Goal: Task Accomplishment & Management: Manage account settings

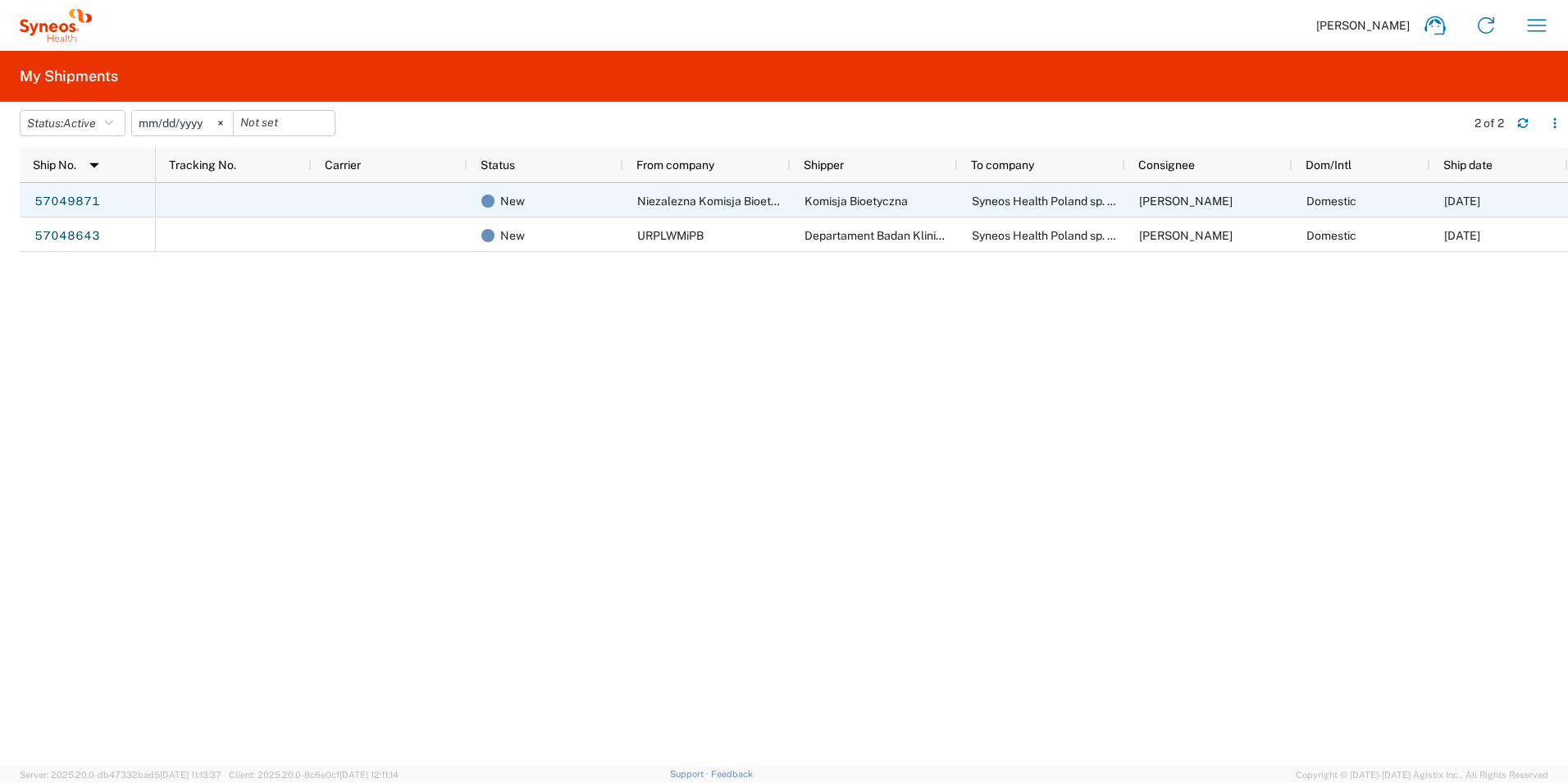
drag, startPoint x: 54, startPoint y: 208, endPoint x: 65, endPoint y: 205, distance: 11.4
click at [54, 208] on link "57049871" at bounding box center [66, 201] width 67 height 26
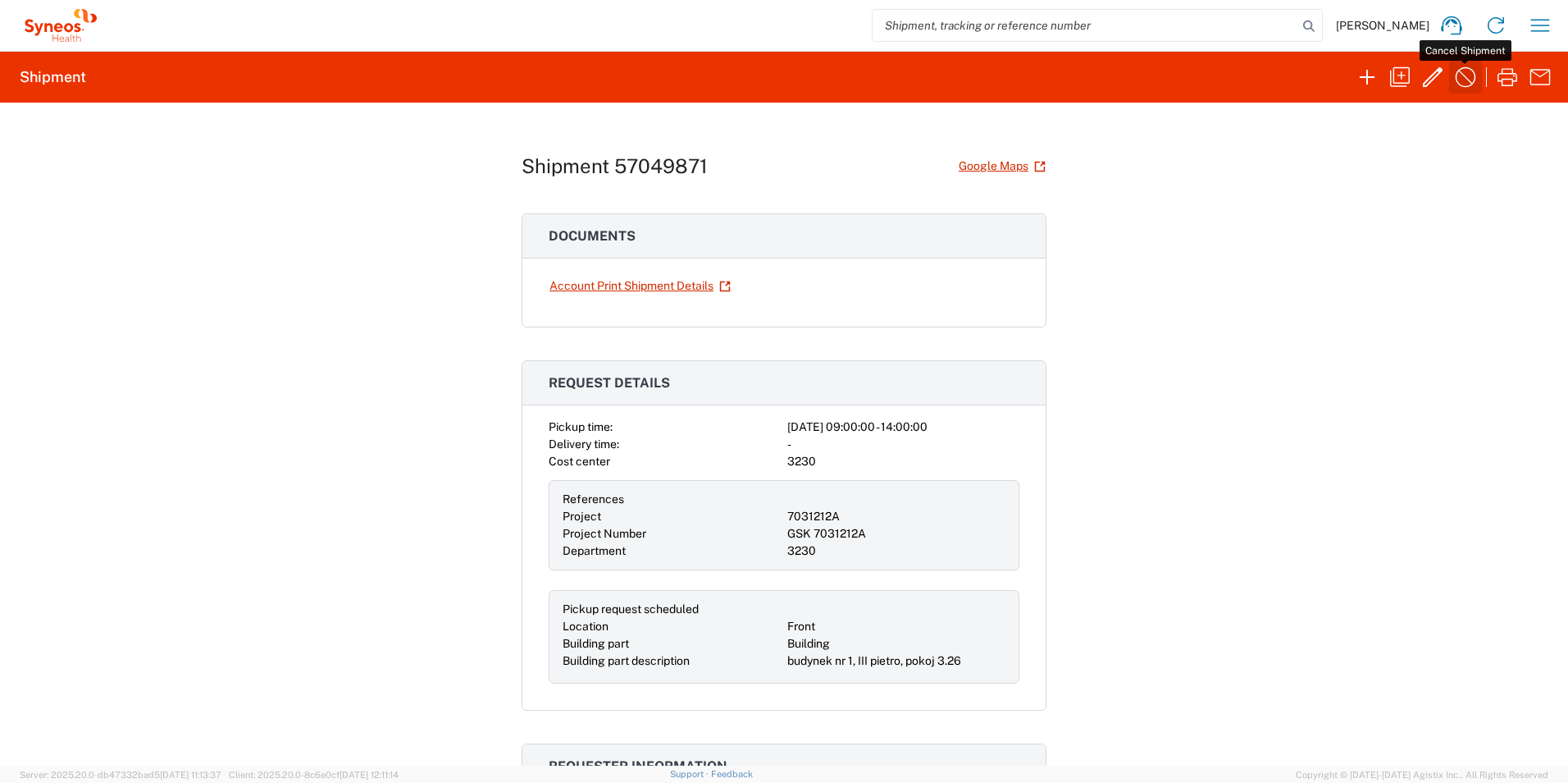
click at [1467, 78] on icon "button" at bounding box center [1465, 77] width 26 height 26
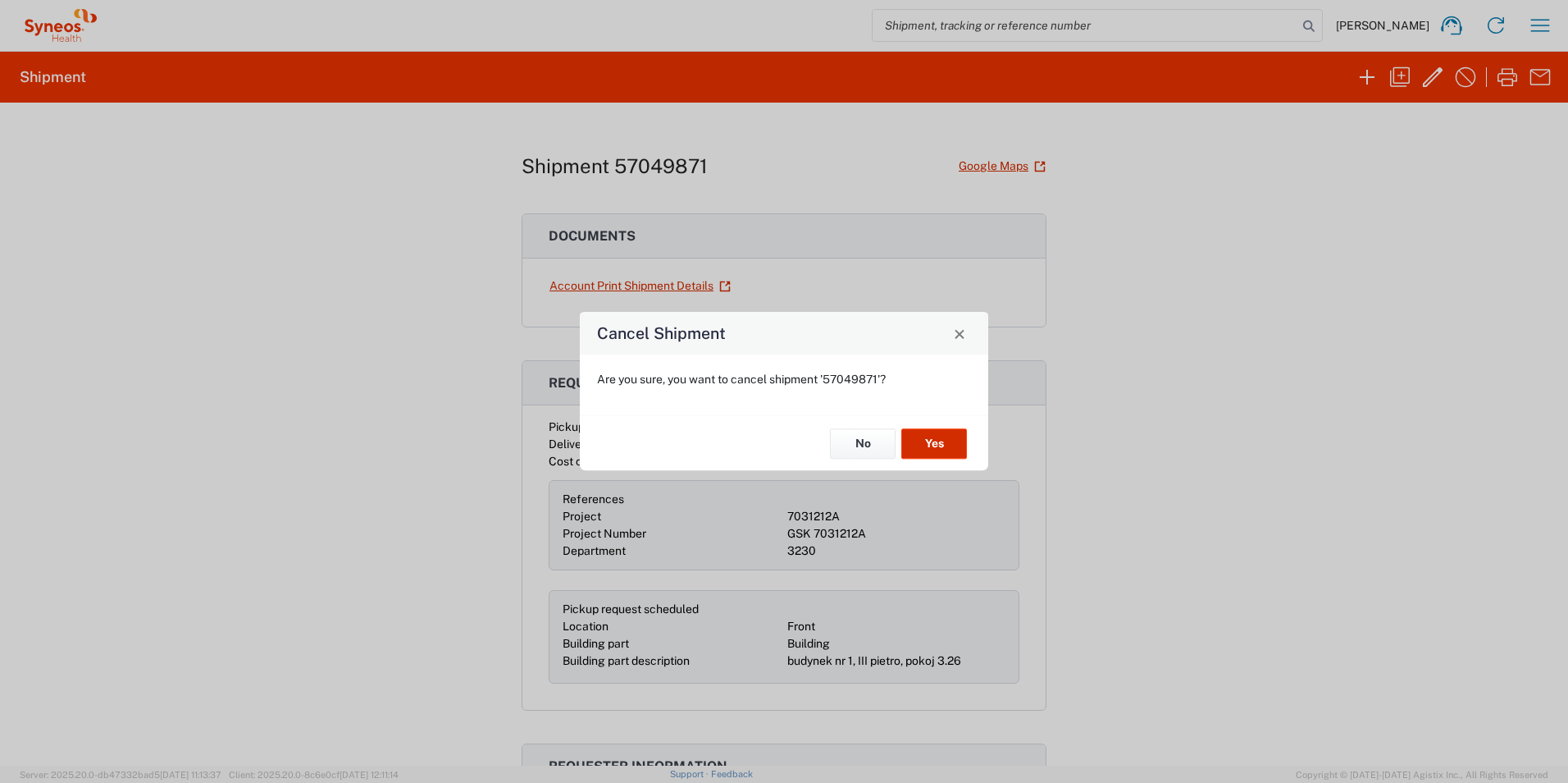
click at [921, 445] on button "Yes" at bounding box center [934, 443] width 65 height 30
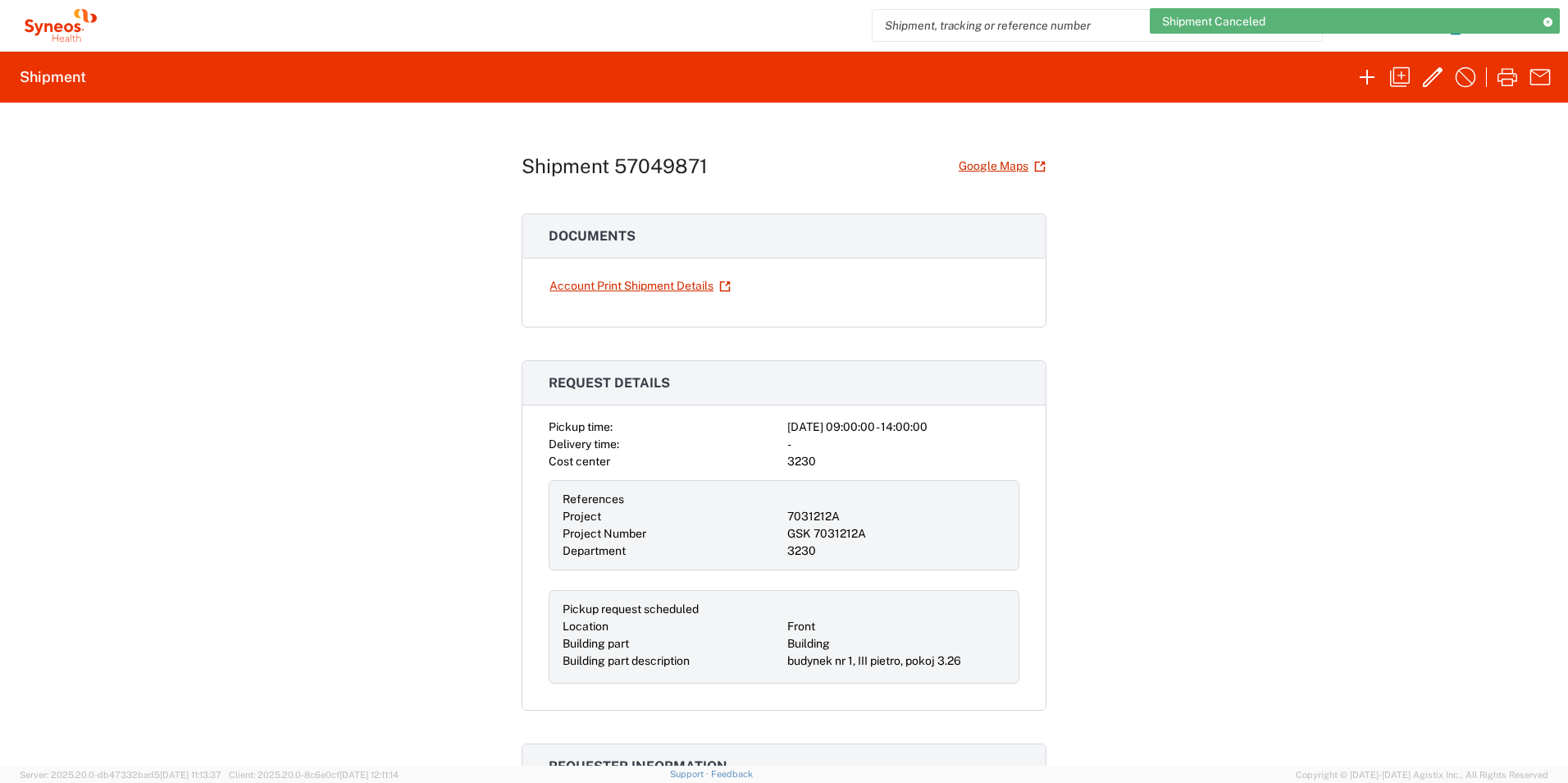
click at [66, 21] on icon at bounding box center [60, 25] width 82 height 33
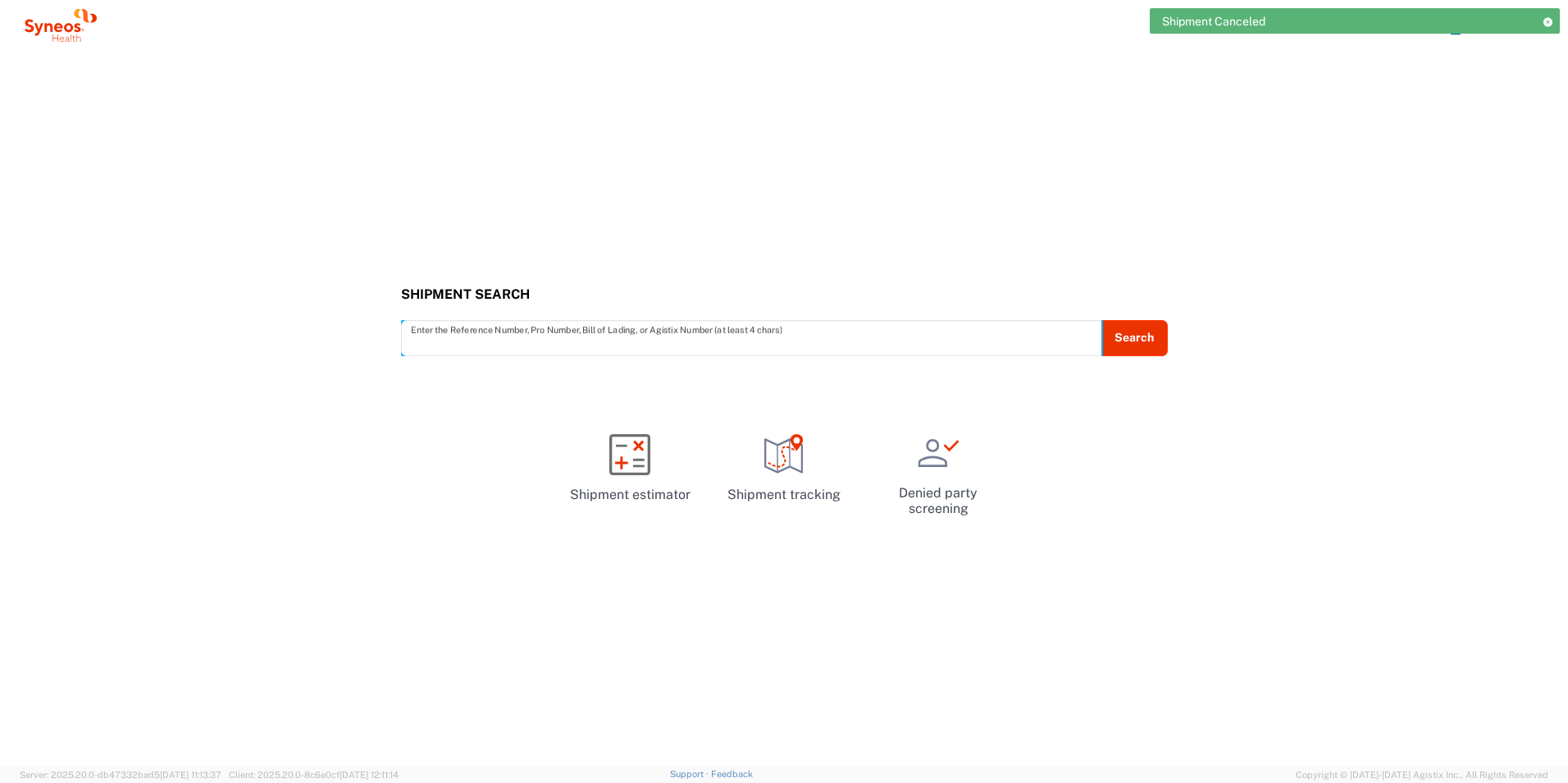
click at [1545, 21] on icon at bounding box center [1548, 21] width 12 height 9
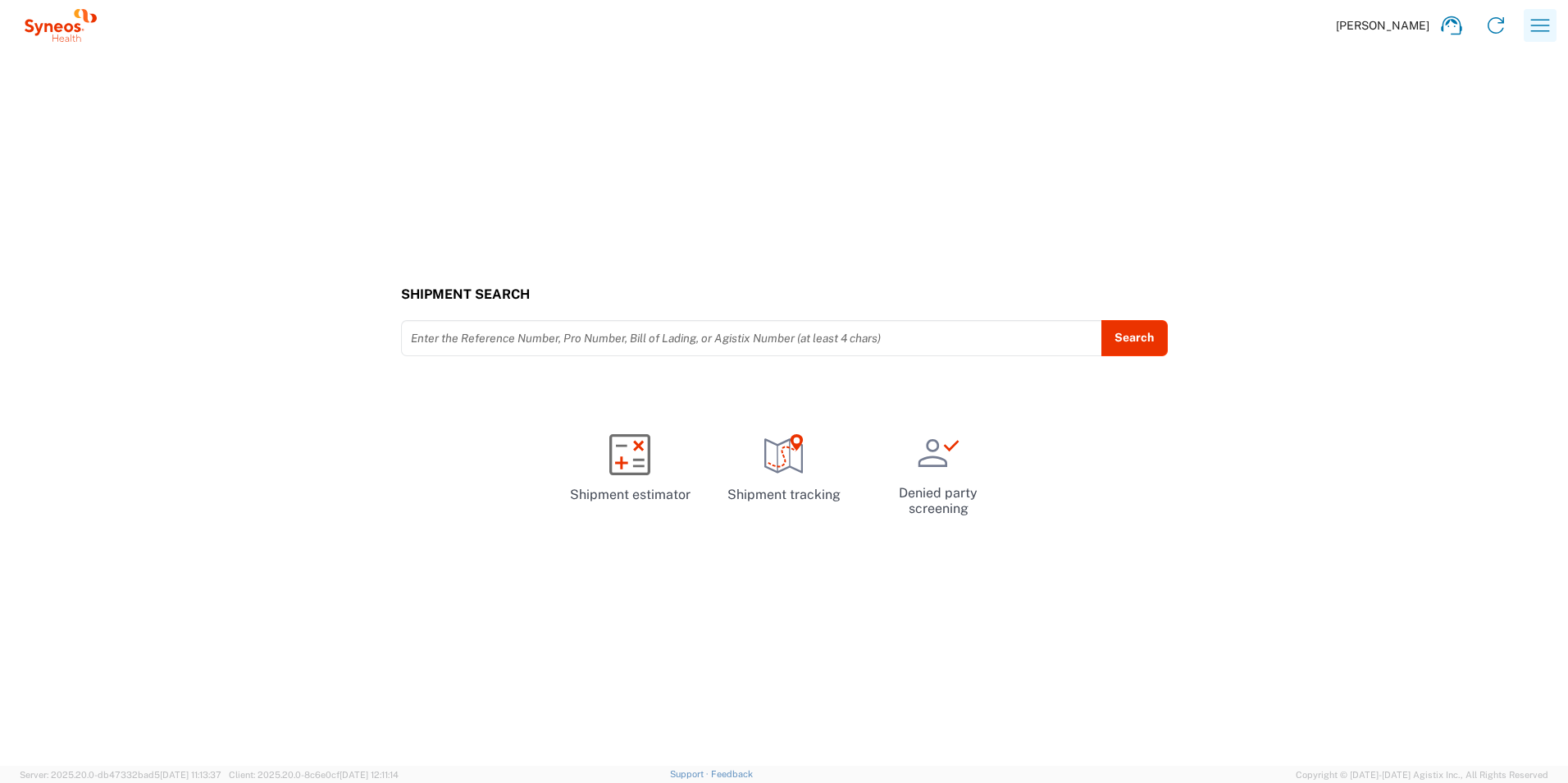
click at [1547, 23] on icon "button" at bounding box center [1540, 25] width 26 height 26
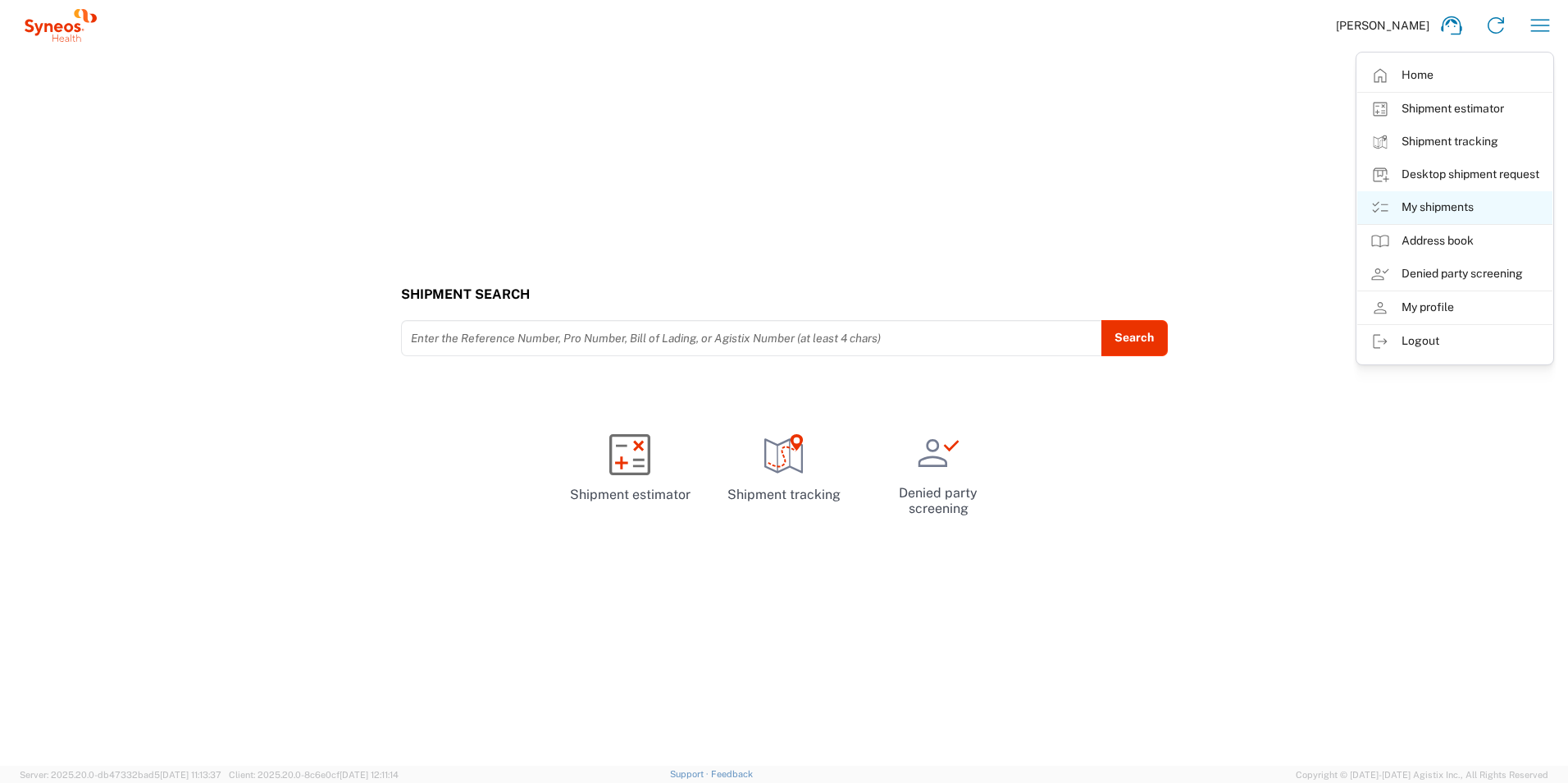
click at [1430, 200] on link "My shipments" at bounding box center [1455, 208] width 195 height 33
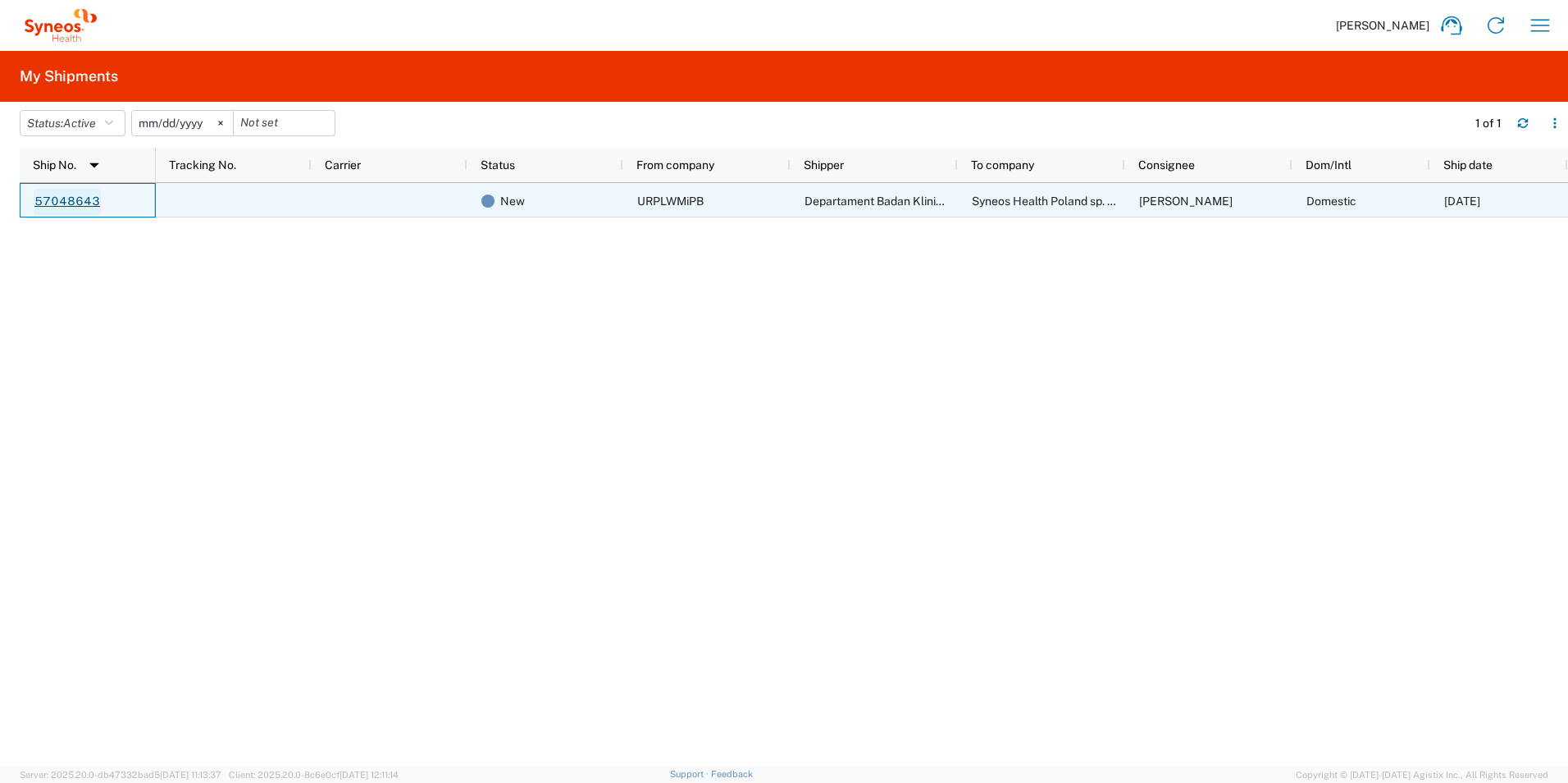
click at [57, 197] on link "57048643" at bounding box center [66, 201] width 67 height 26
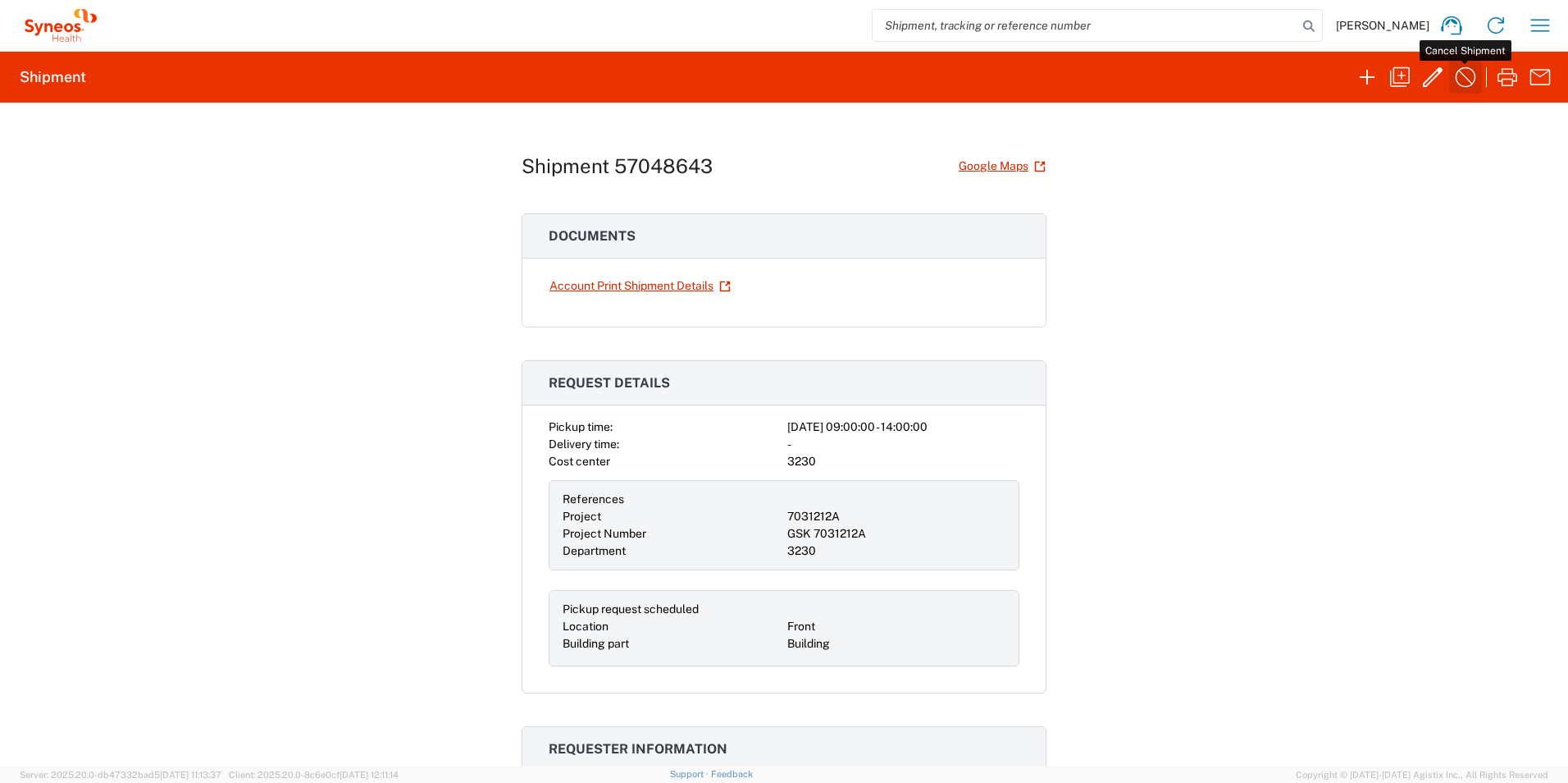
click at [1467, 80] on icon "button" at bounding box center [1465, 77] width 26 height 26
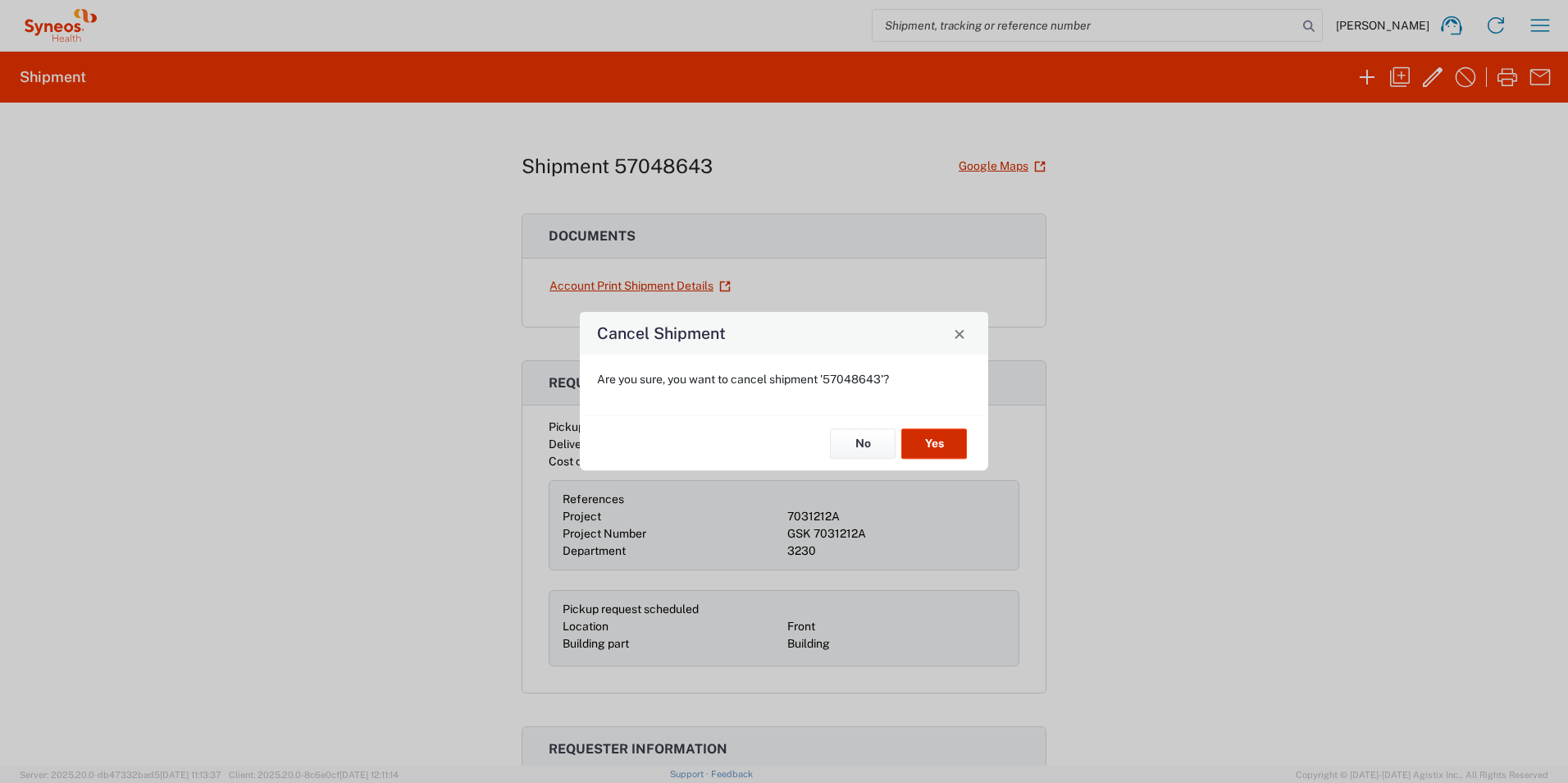
click at [948, 443] on button "Yes" at bounding box center [934, 443] width 65 height 30
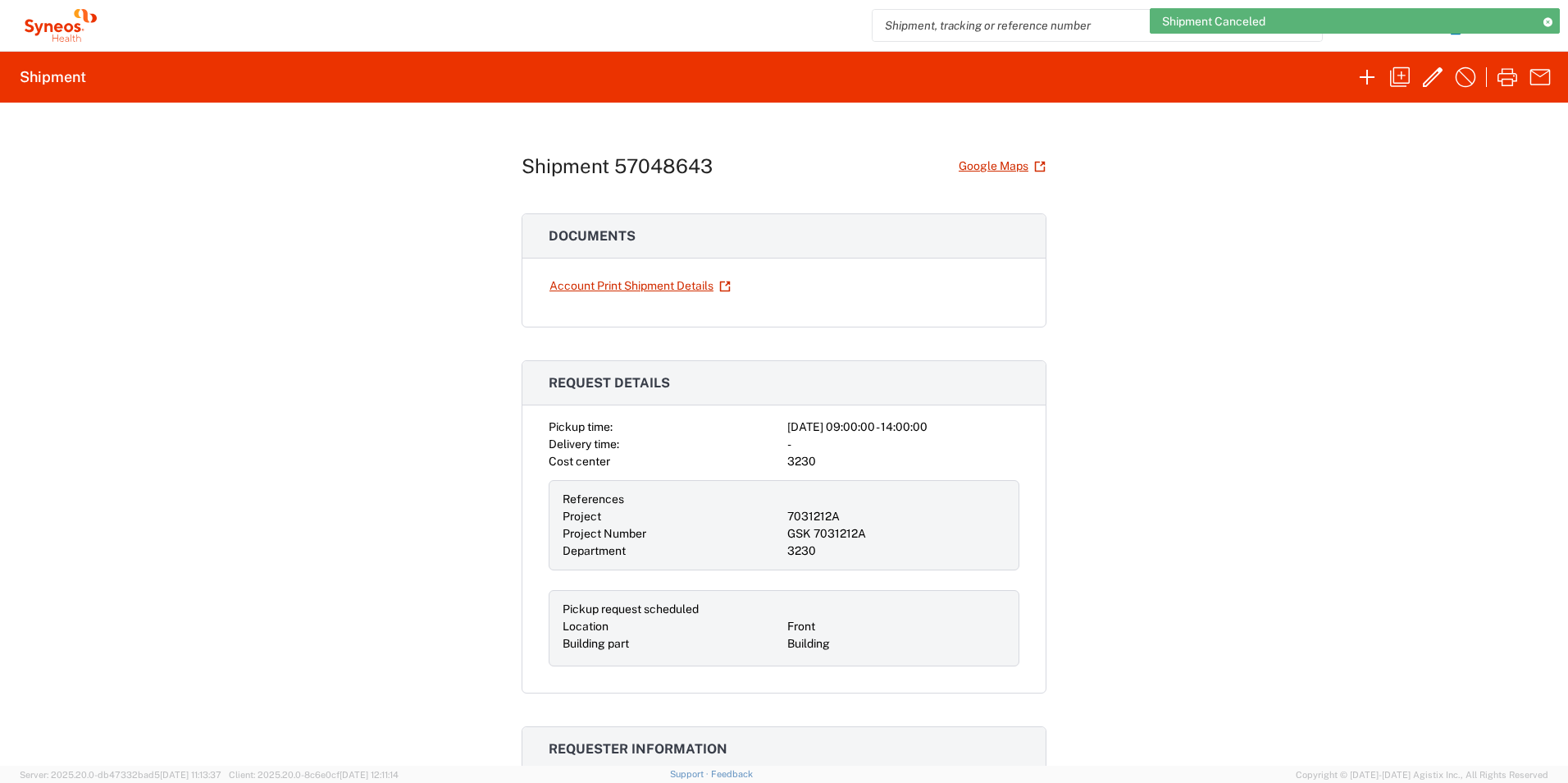
click at [63, 28] on icon at bounding box center [60, 25] width 82 height 33
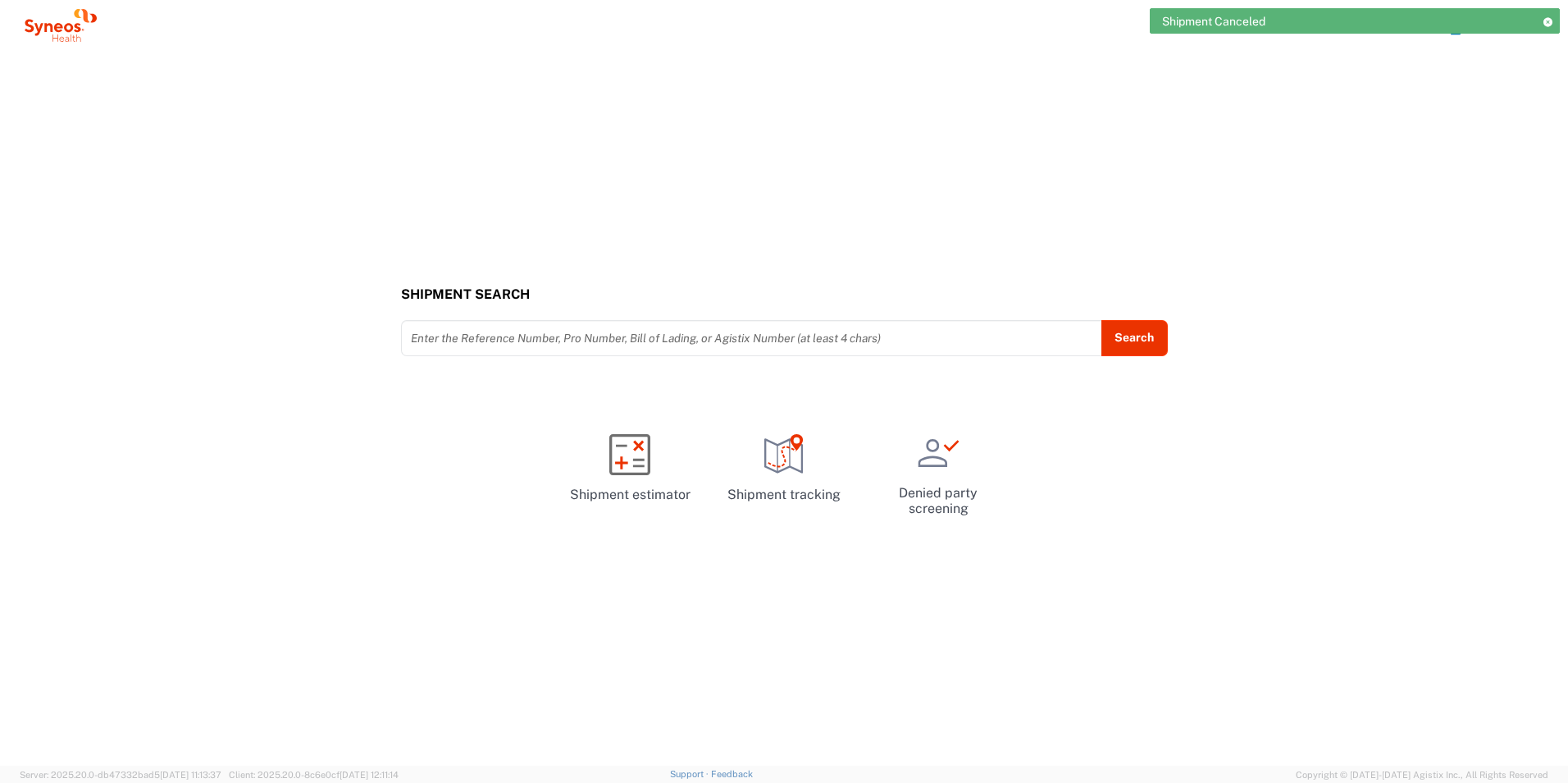
click at [1545, 20] on icon at bounding box center [1548, 21] width 12 height 9
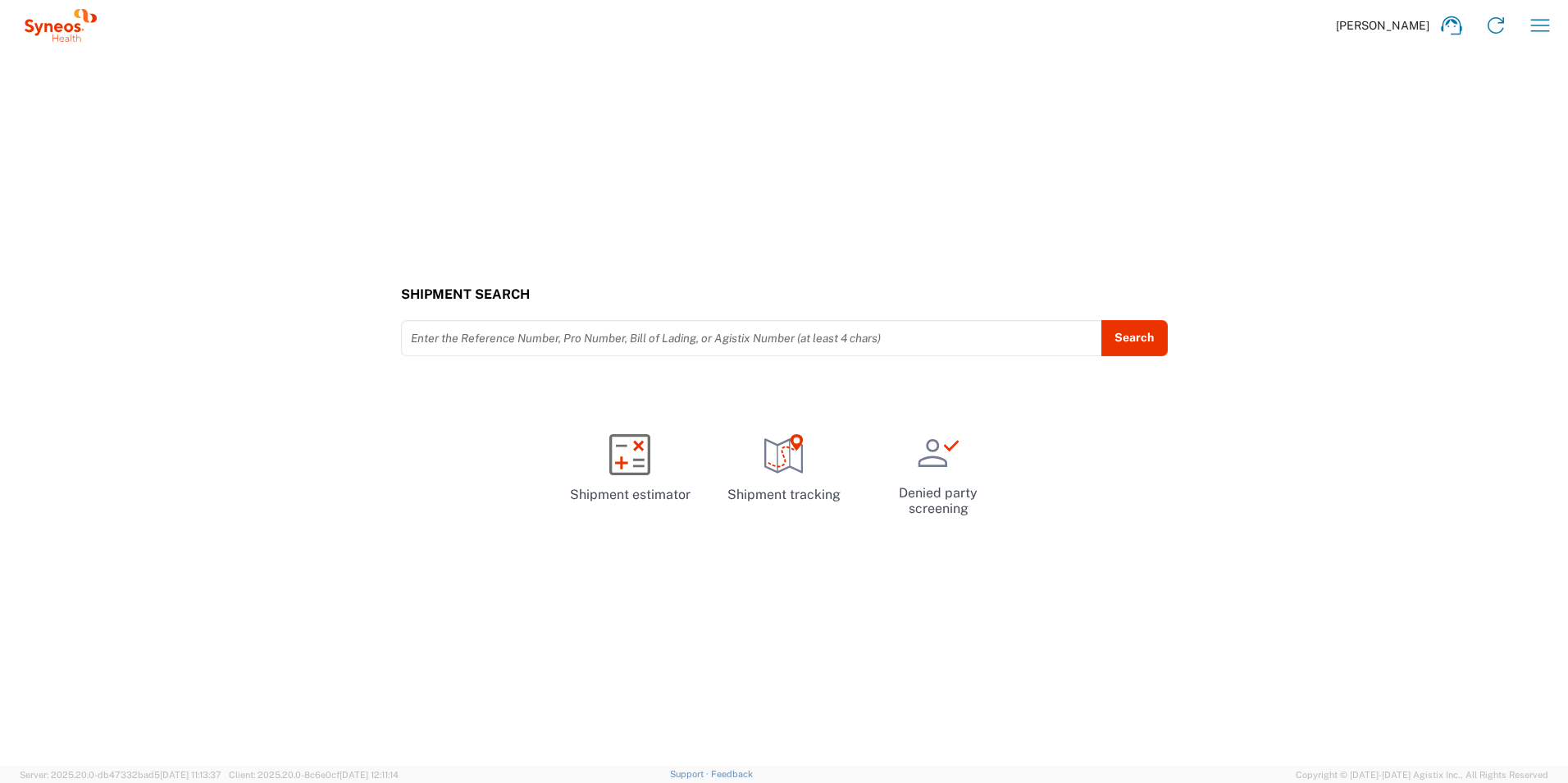
click at [1518, 23] on div "[PERSON_NAME] Home Shipment estimator Shipment tracking Desktop shipment reques…" at bounding box center [831, 25] width 1461 height 39
click at [1539, 23] on icon "button" at bounding box center [1540, 25] width 26 height 26
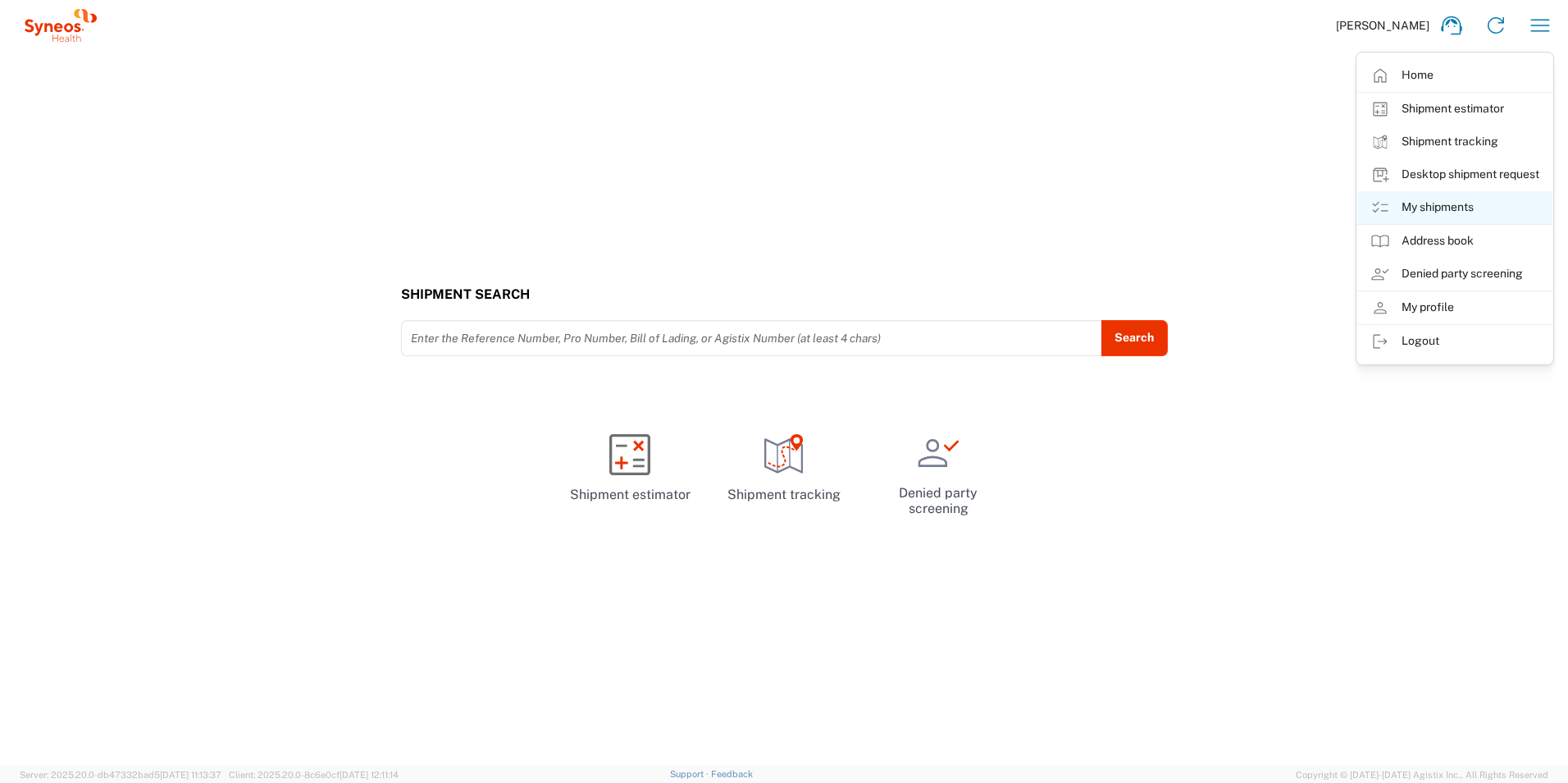
click at [1443, 203] on link "My shipments" at bounding box center [1455, 208] width 195 height 33
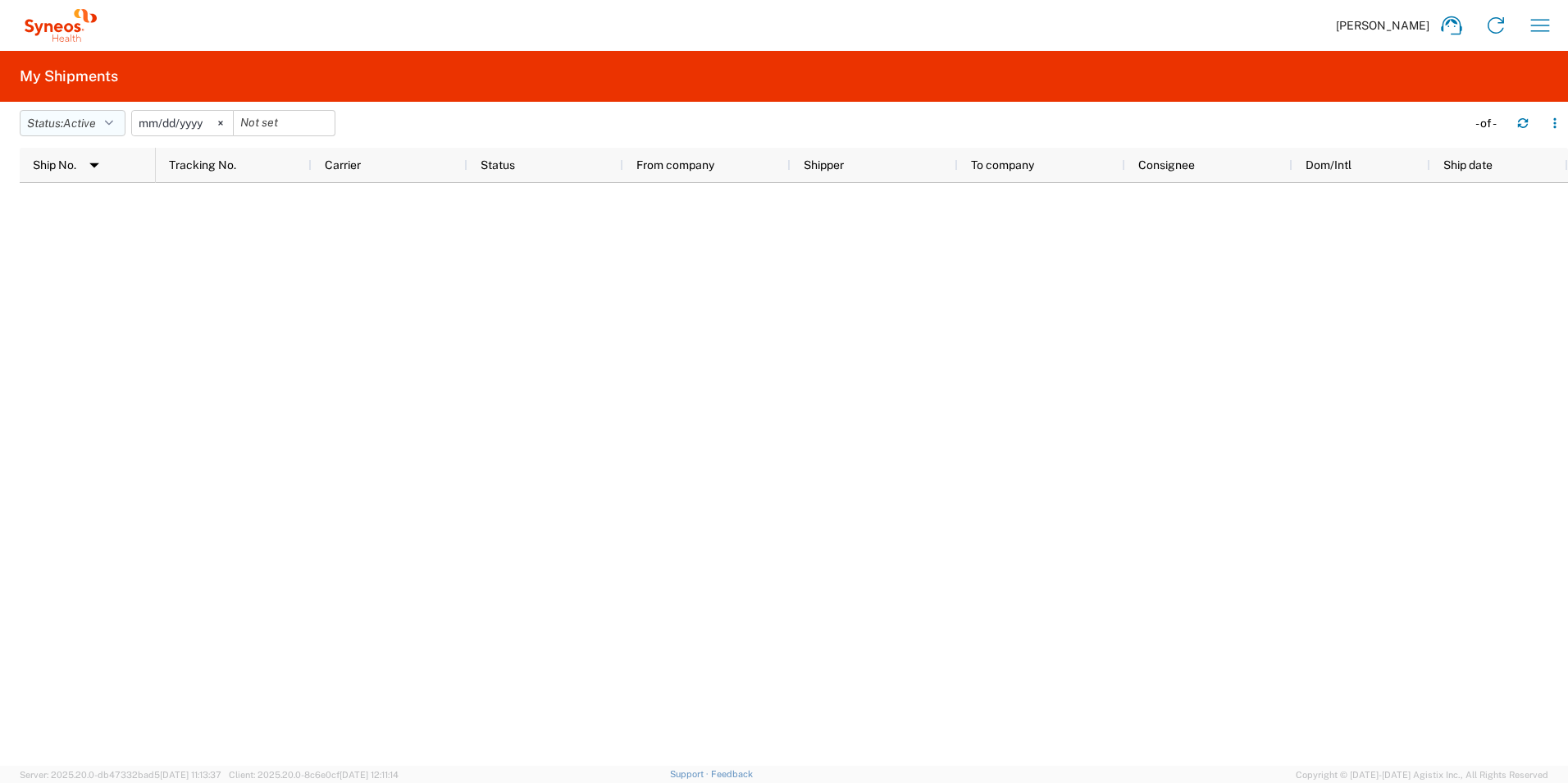
click at [105, 130] on button "Status: Active" at bounding box center [72, 123] width 105 height 26
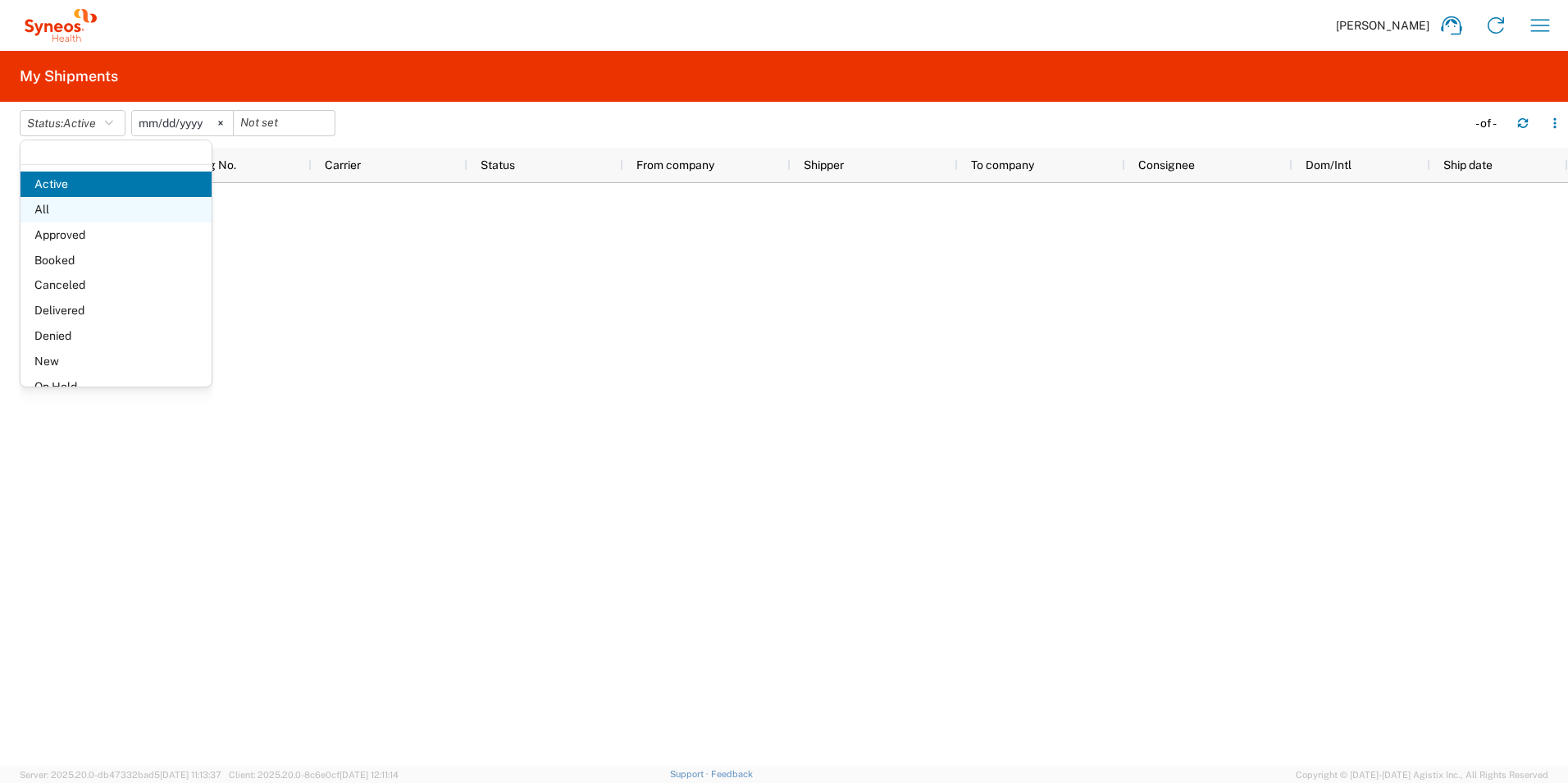
click at [96, 209] on span "All" at bounding box center [116, 210] width 191 height 25
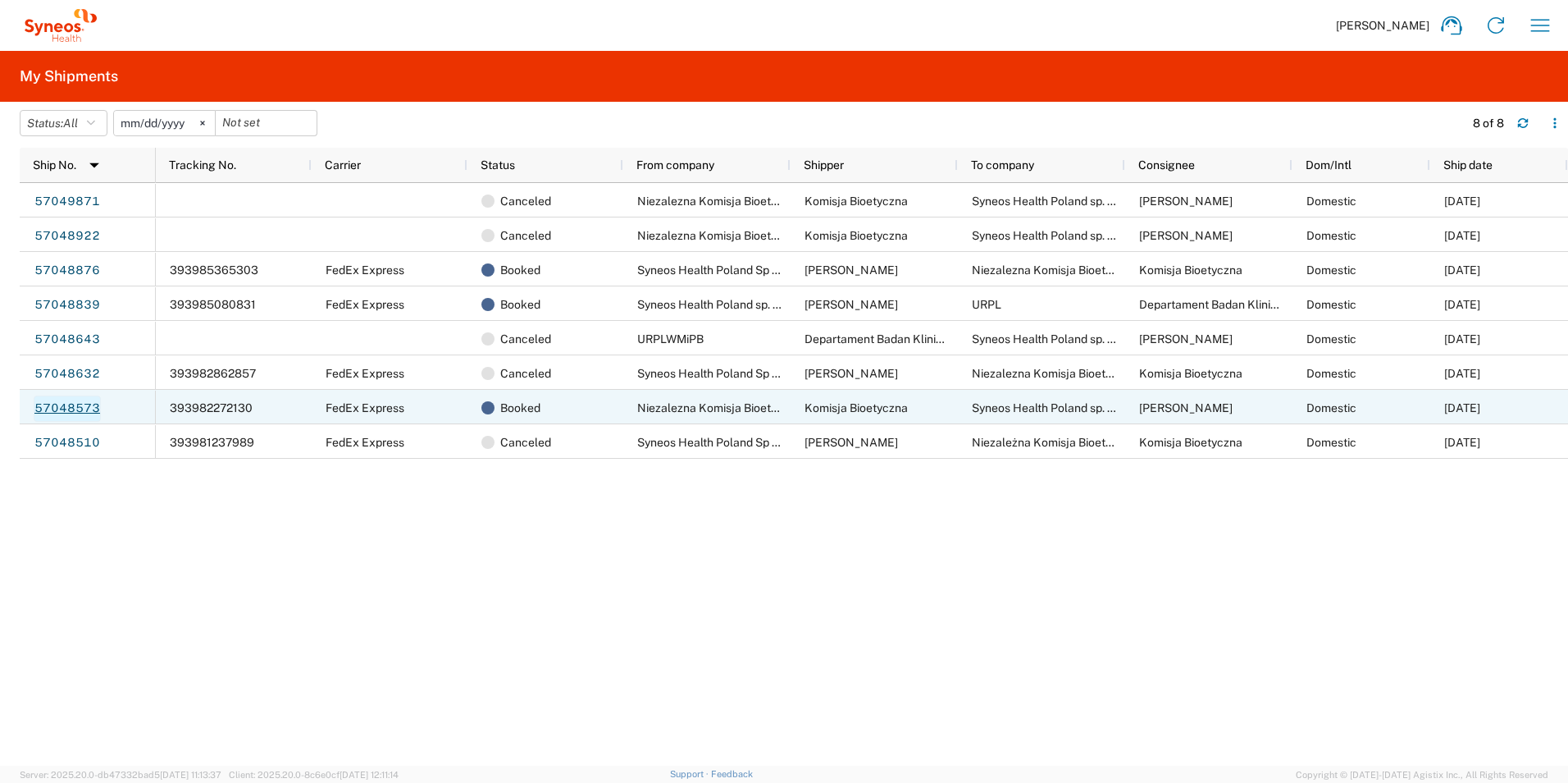
click at [88, 409] on link "57048573" at bounding box center [66, 408] width 67 height 26
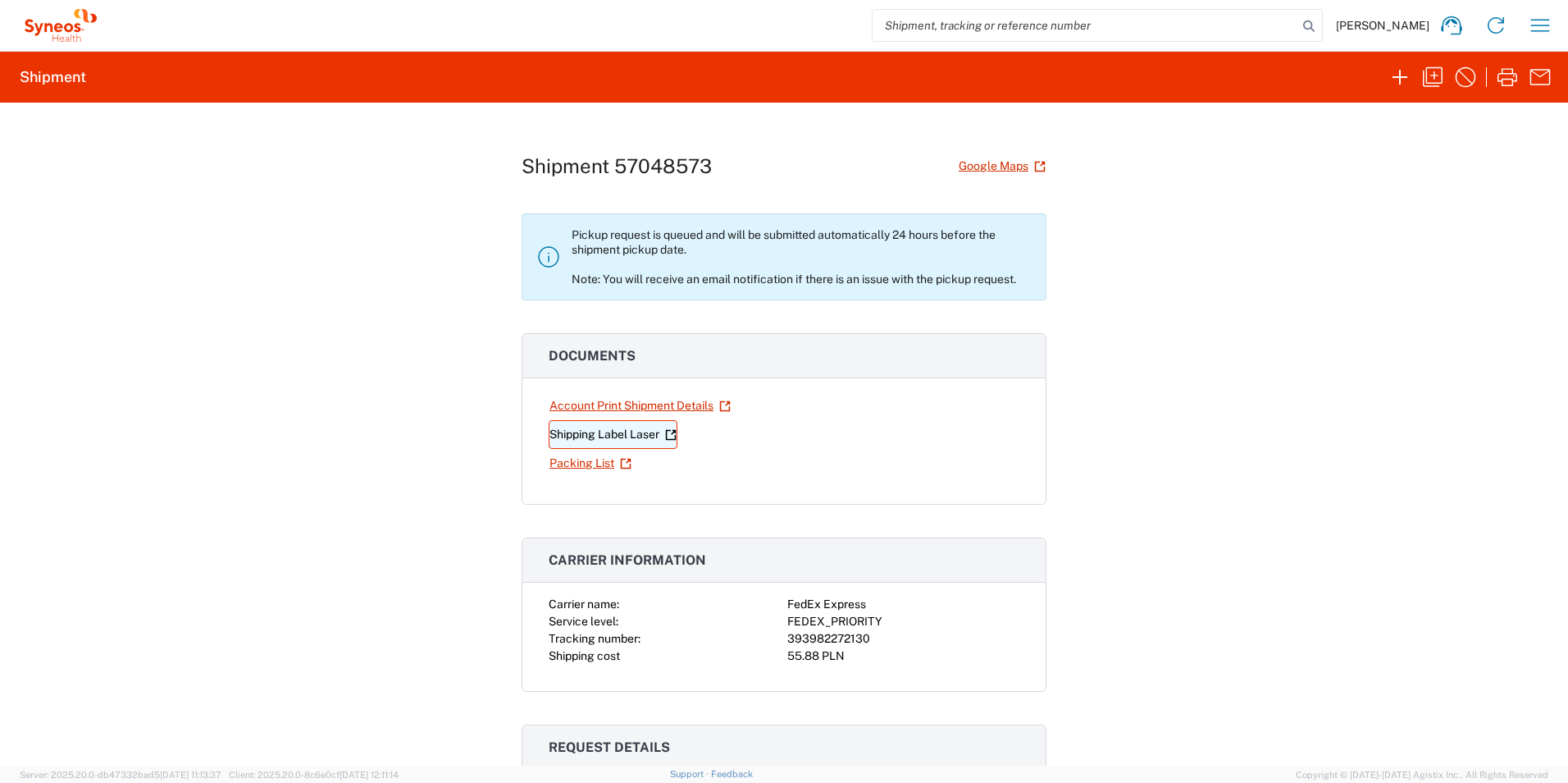
click at [671, 433] on icon at bounding box center [672, 432] width 5 height 5
click at [1457, 83] on icon "button" at bounding box center [1465, 77] width 26 height 26
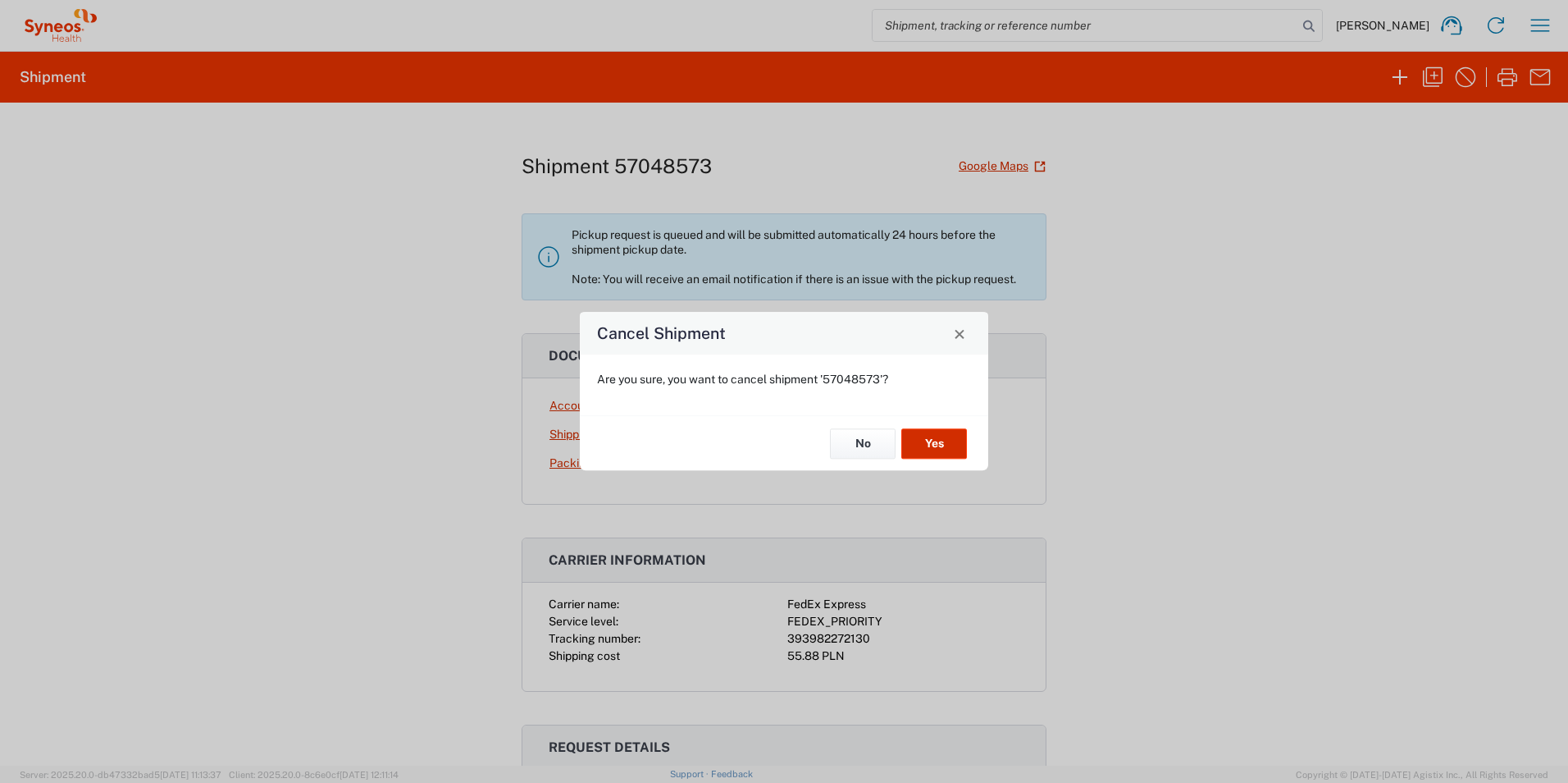
click at [948, 452] on button "Yes" at bounding box center [934, 443] width 65 height 30
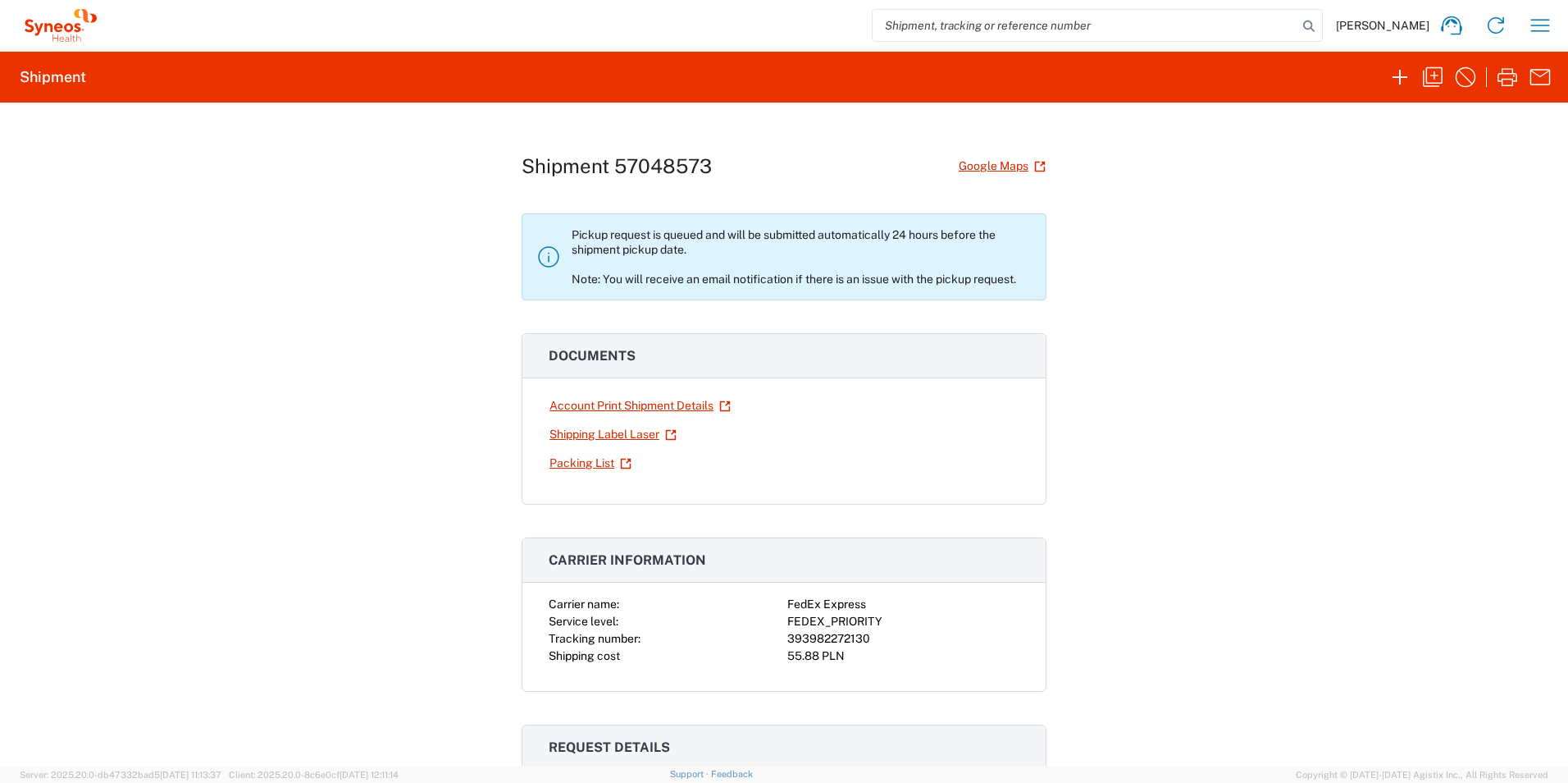
drag, startPoint x: 933, startPoint y: 438, endPoint x: 997, endPoint y: 480, distance: 76.6
click at [997, 480] on div "Account Print Shipment Details Shipping Label Laser Packing List" at bounding box center [784, 447] width 523 height 112
click at [1072, 478] on div "Shipment 57048573 Google Maps Pickup request is queued and will be submitted au…" at bounding box center [784, 433] width 1568 height 663
